Goal: Ask a question

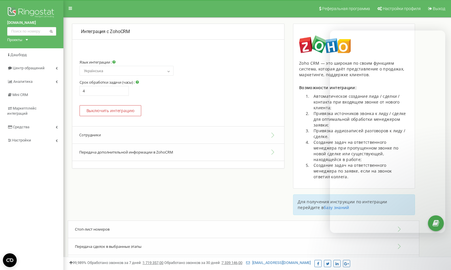
select select "ua"
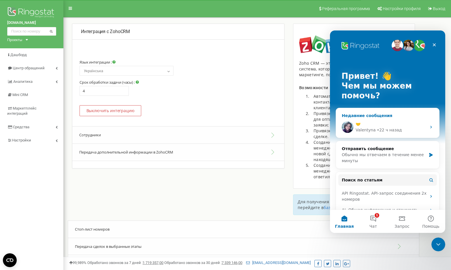
click at [406, 121] on div "🤝" at bounding box center [390, 124] width 71 height 6
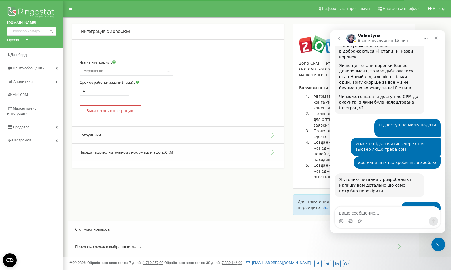
scroll to position [960, 0]
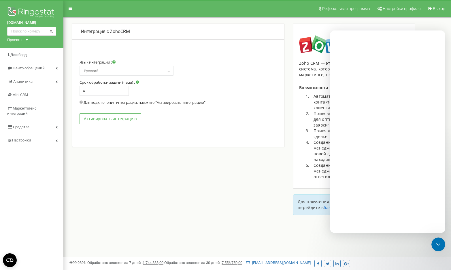
select select "ua"
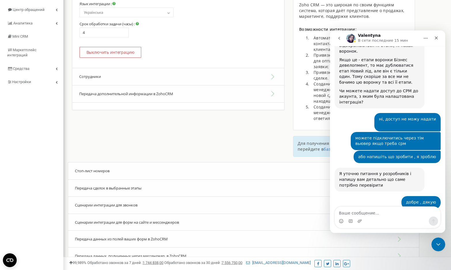
scroll to position [75, 0]
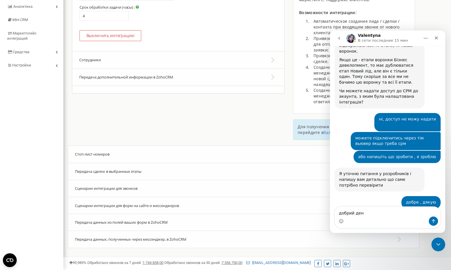
type textarea "добрий день"
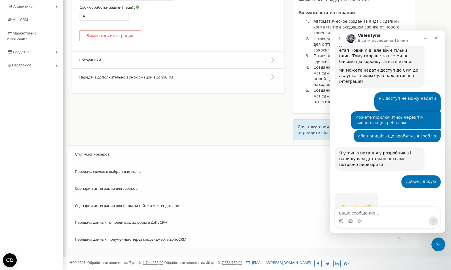
scroll to position [992, 0]
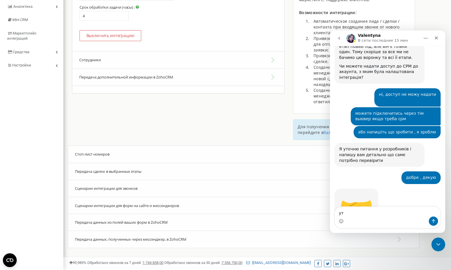
type textarea "у"
type textarea "скажіть як довго чекати відповідь?"
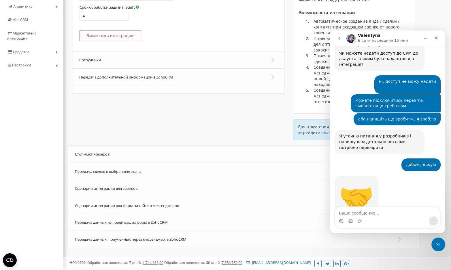
scroll to position [1005, 0]
click at [141, 172] on span "Передача сделок в выбранные этапы" at bounding box center [108, 171] width 67 height 5
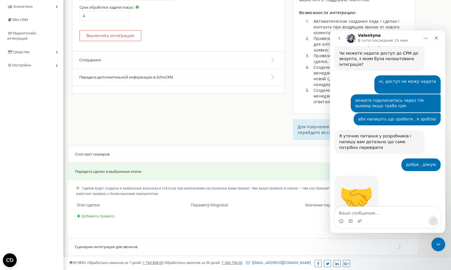
click at [112, 214] on span "Добавить правило" at bounding box center [97, 216] width 33 height 4
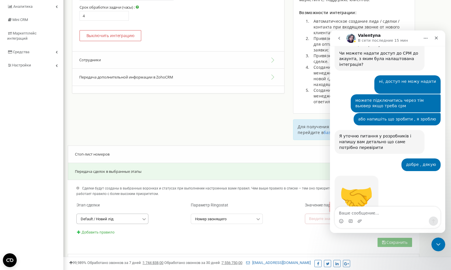
click at [111, 215] on input "text" at bounding box center [112, 219] width 71 height 10
click at [128, 203] on div "Этап сделки" at bounding box center [129, 205] width 114 height 6
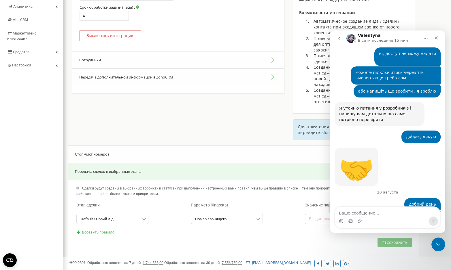
scroll to position [1036, 0]
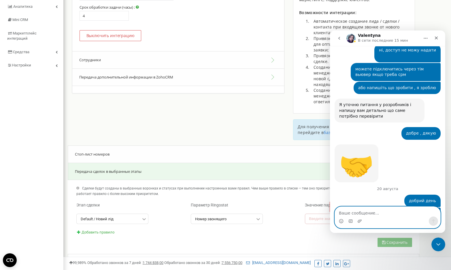
click at [385, 214] on textarea "Ваше сообщение..." at bounding box center [387, 212] width 105 height 10
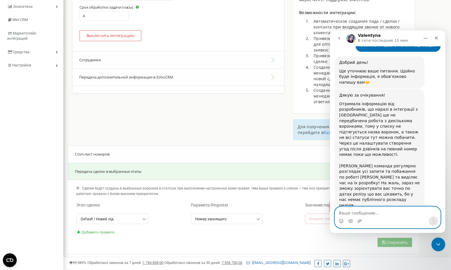
scroll to position [1208, 0]
